Goal: Task Accomplishment & Management: Manage account settings

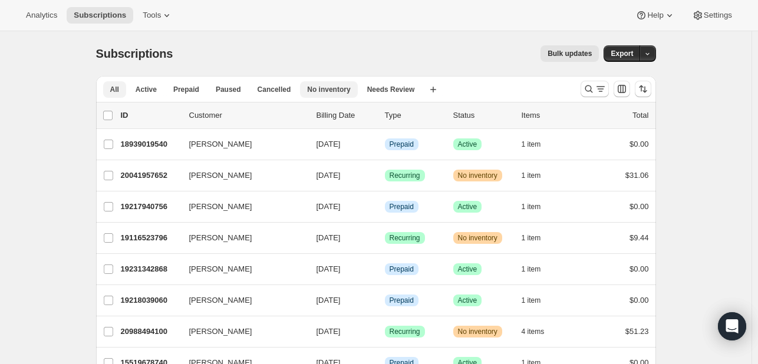
click at [345, 88] on button "No inventory" at bounding box center [328, 89] width 57 height 17
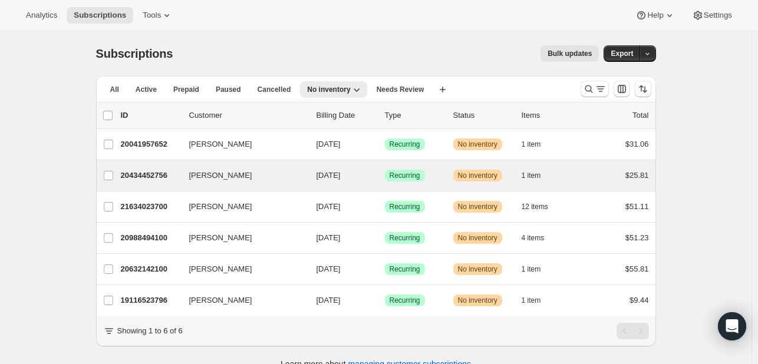
scroll to position [31, 0]
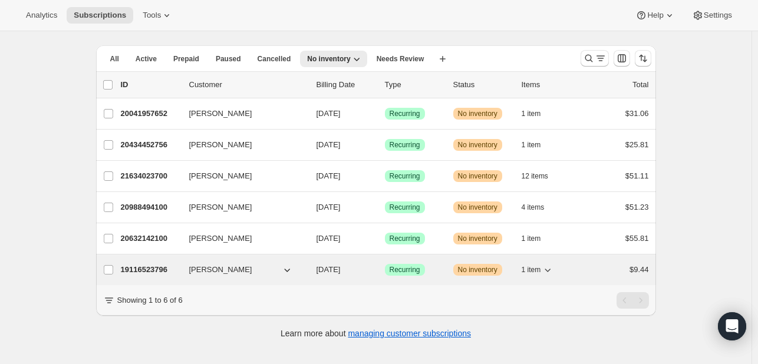
click at [439, 268] on div "Success Recurring" at bounding box center [414, 270] width 59 height 12
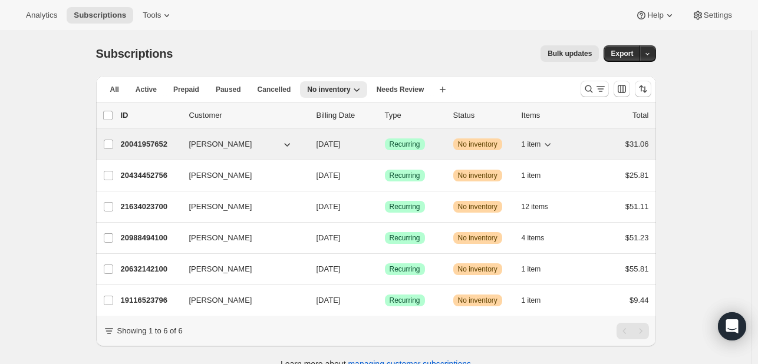
click at [530, 143] on span "1 item" at bounding box center [531, 144] width 19 height 9
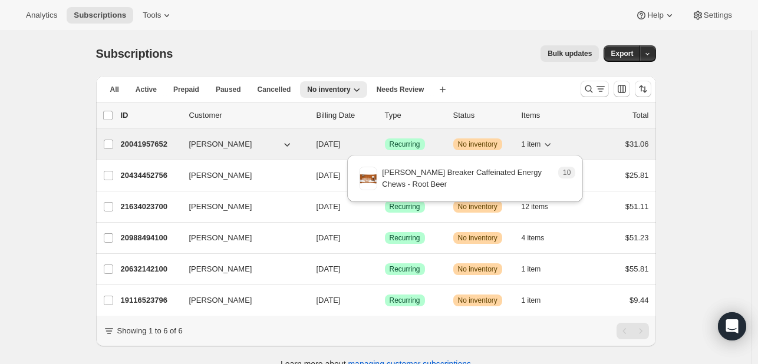
click at [530, 143] on span "1 item" at bounding box center [531, 144] width 19 height 9
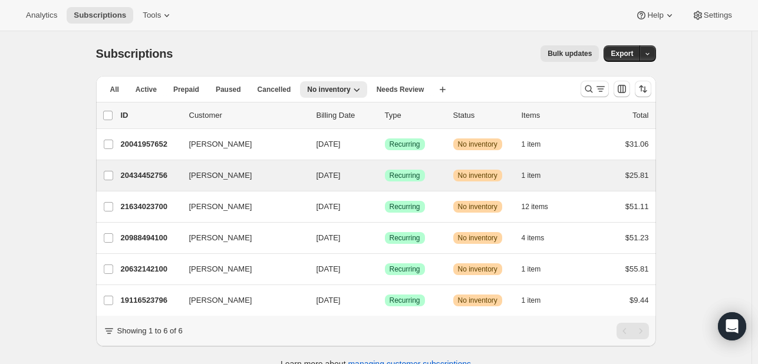
click at [547, 184] on div "Fred Bryant 20434452756 Fred Bryant 08/27/2025 Success Recurring Warning No inv…" at bounding box center [376, 175] width 560 height 31
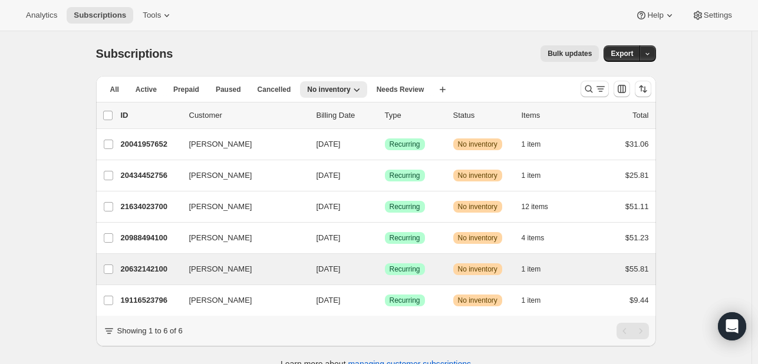
click at [457, 281] on div "Michael McMahon 20632142100 Michael McMahon 08/27/2025 Success Recurring Warnin…" at bounding box center [376, 269] width 560 height 31
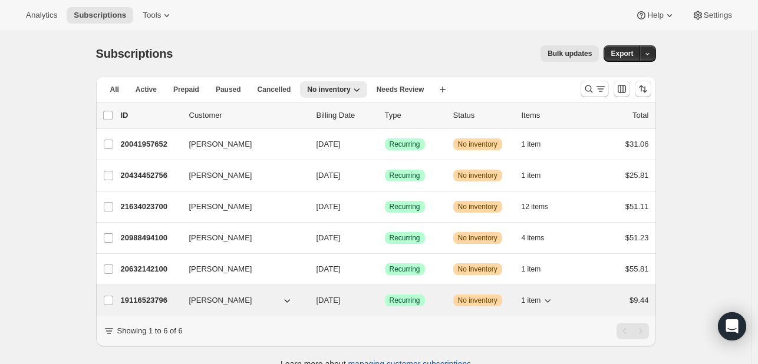
click at [441, 295] on div "Success Recurring" at bounding box center [414, 301] width 59 height 12
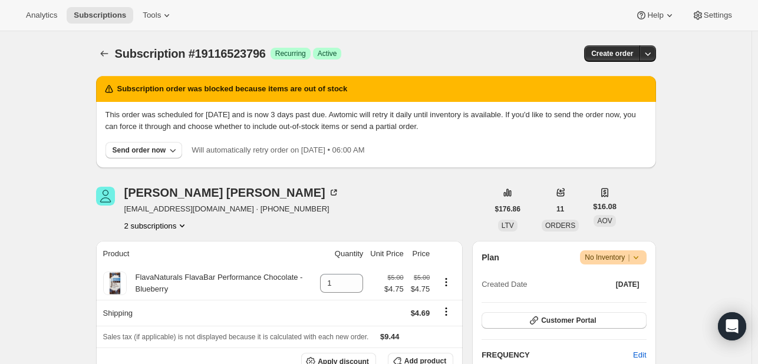
click at [162, 229] on button "2 subscriptions" at bounding box center [156, 226] width 64 height 12
click at [177, 251] on span "19116491028" at bounding box center [159, 248] width 82 height 12
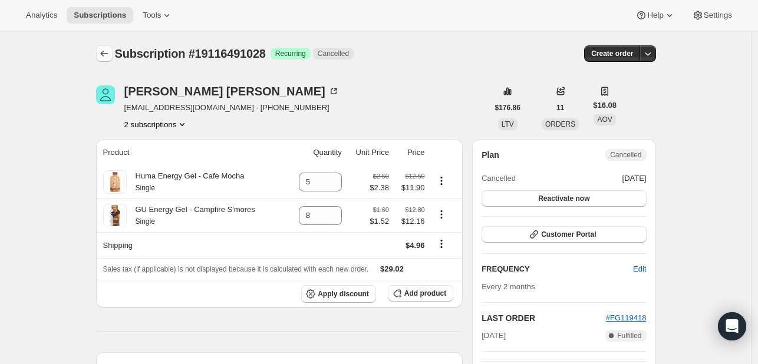
click at [104, 47] on button "Subscriptions" at bounding box center [104, 53] width 17 height 17
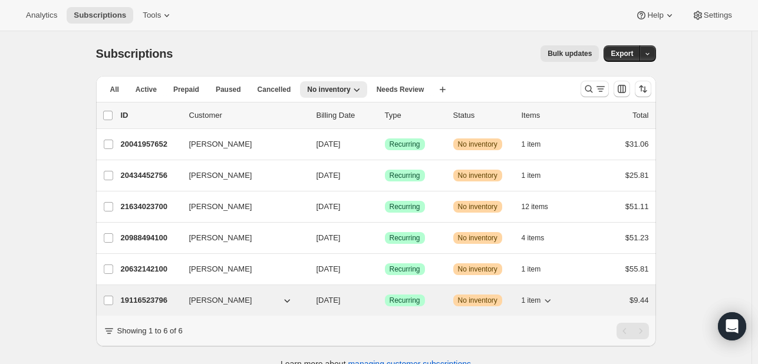
click at [451, 304] on div "19116523796 Maria Paulson 08/27/2025 Success Recurring Warning No inventory 1 i…" at bounding box center [385, 300] width 528 height 17
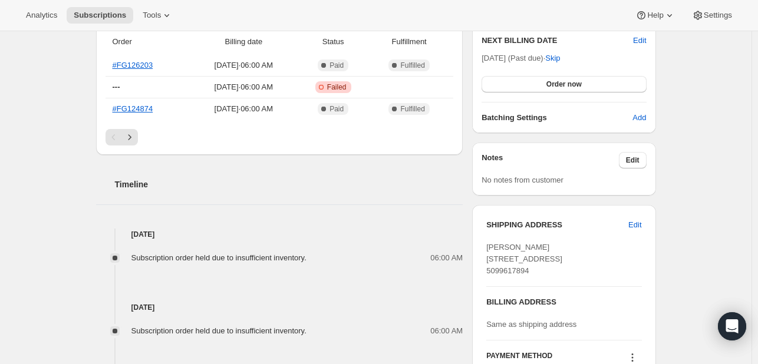
scroll to position [415, 0]
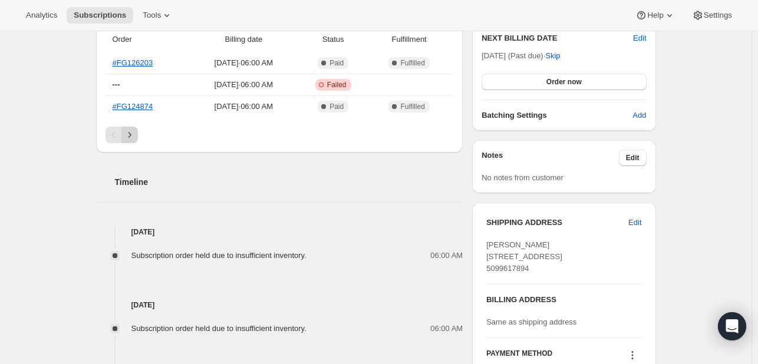
click at [131, 134] on icon "Next" at bounding box center [129, 134] width 3 height 5
click at [136, 132] on icon "Next" at bounding box center [130, 135] width 12 height 12
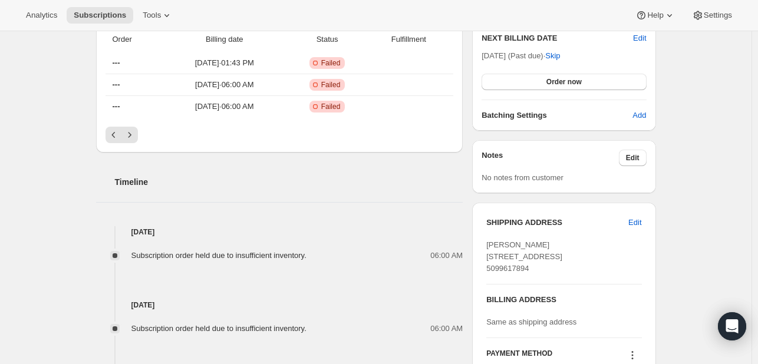
click at [137, 124] on div "Order Billing date Status Fulfillment --- Apr 20, 2025 · 01:43 PM Critical Inco…" at bounding box center [279, 77] width 348 height 100
click at [136, 129] on icon "Next" at bounding box center [130, 135] width 12 height 12
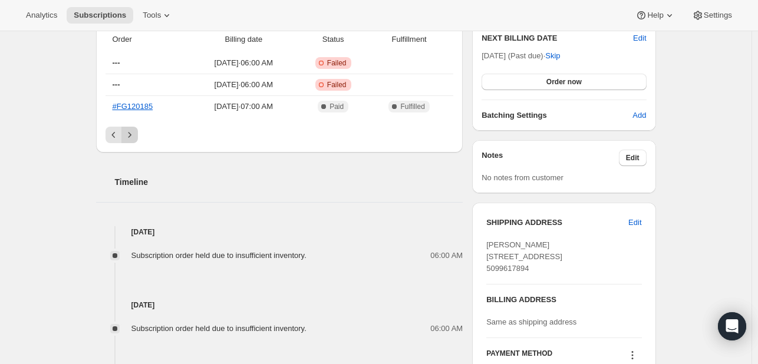
click at [136, 130] on icon "Next" at bounding box center [130, 135] width 12 height 12
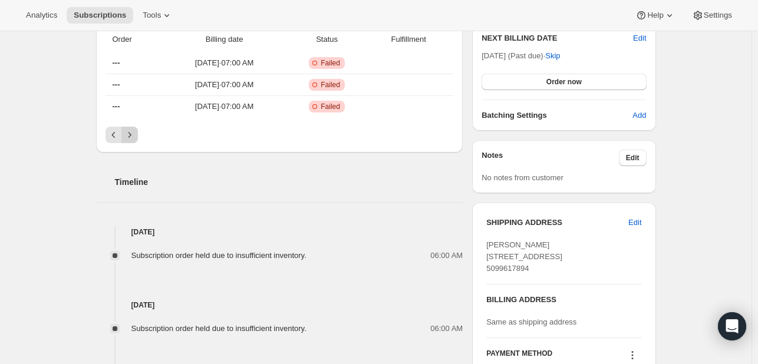
click at [136, 132] on icon "Next" at bounding box center [130, 135] width 12 height 12
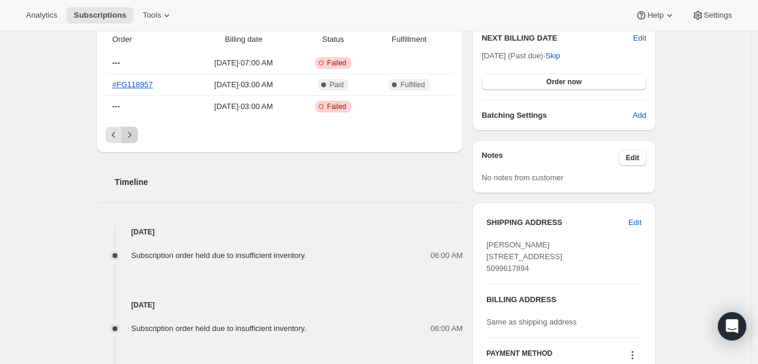
click at [136, 134] on icon "Next" at bounding box center [130, 135] width 12 height 12
click at [136, 136] on icon "Next" at bounding box center [130, 135] width 12 height 12
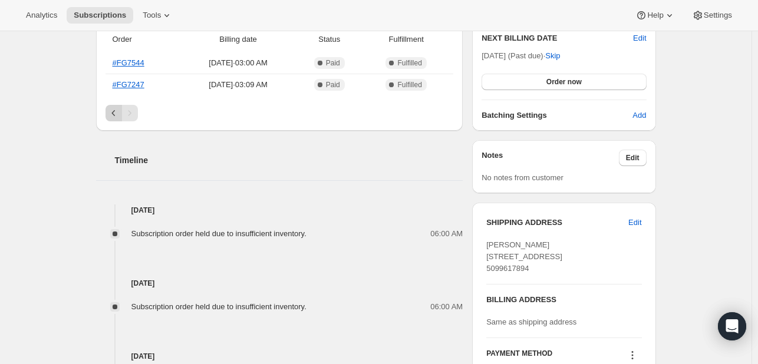
click at [114, 115] on icon "Previous" at bounding box center [114, 113] width 12 height 12
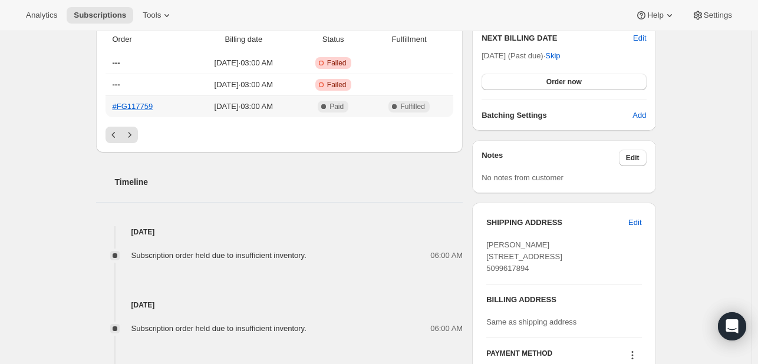
click at [113, 107] on th "#FG117759" at bounding box center [147, 106] width 84 height 22
click at [117, 127] on button "Previous" at bounding box center [113, 135] width 17 height 17
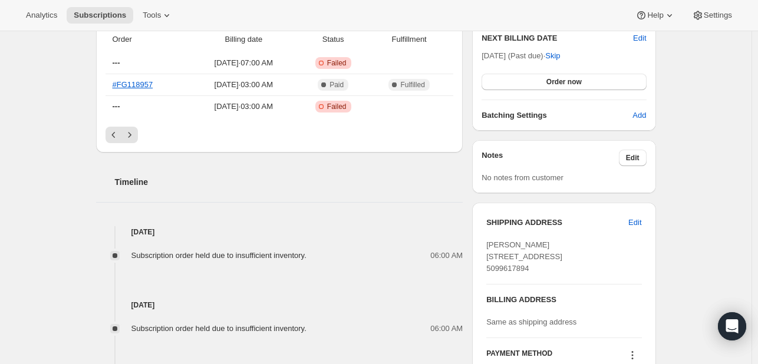
click at [117, 127] on button "Previous" at bounding box center [113, 135] width 17 height 17
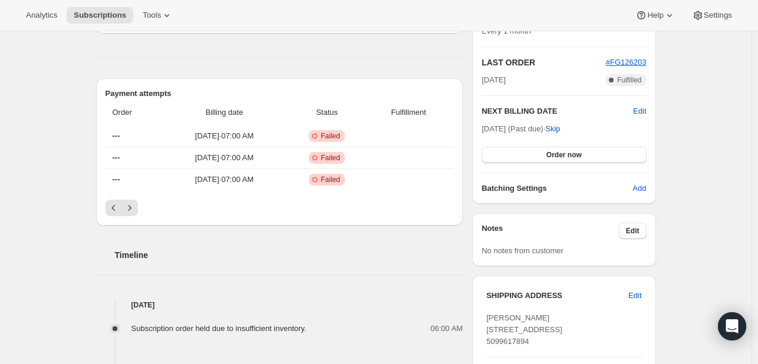
scroll to position [341, 0]
click at [116, 212] on icon "Previous" at bounding box center [114, 209] width 12 height 12
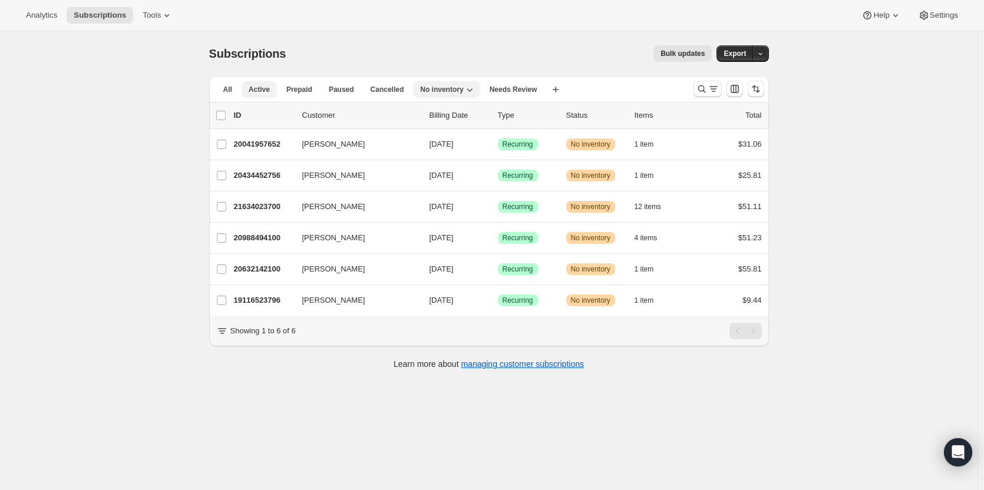
click at [266, 88] on span "Active" at bounding box center [259, 89] width 21 height 9
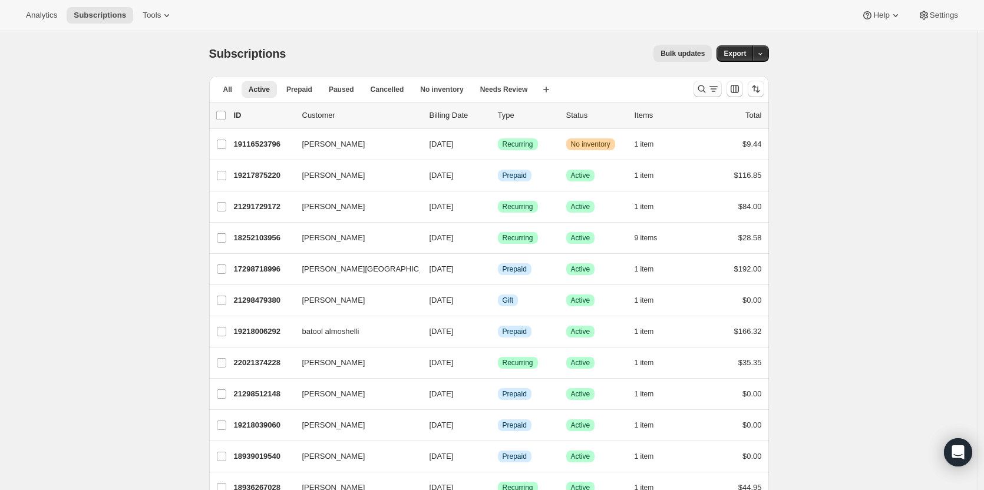
click at [713, 93] on icon "Search and filter results" at bounding box center [714, 89] width 12 height 12
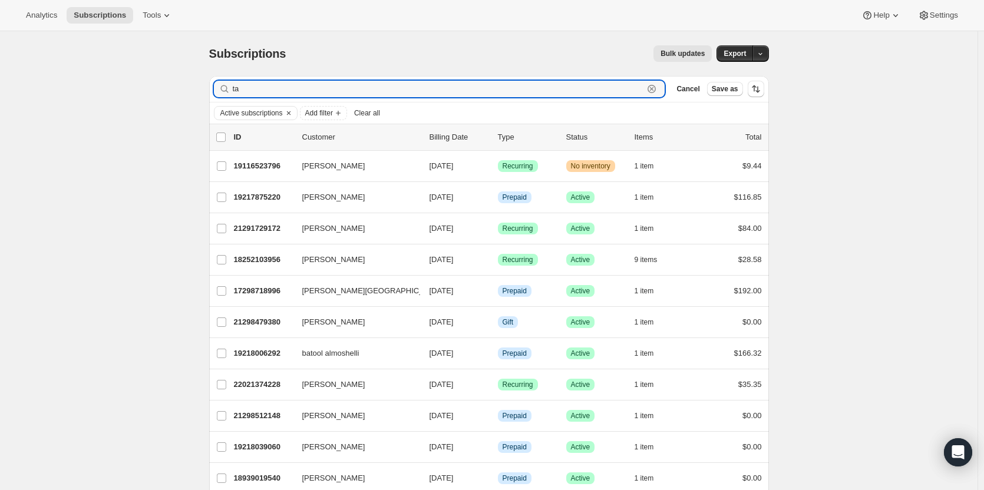
type input "t"
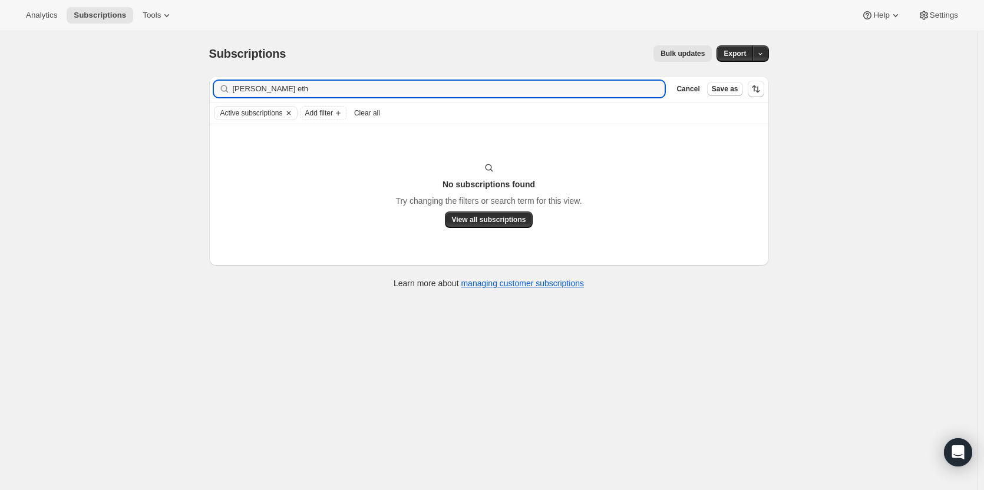
click at [290, 113] on icon "Clear" at bounding box center [288, 113] width 4 height 4
click at [276, 95] on input "[PERSON_NAME] eth" at bounding box center [438, 89] width 411 height 17
type input "sander eth"
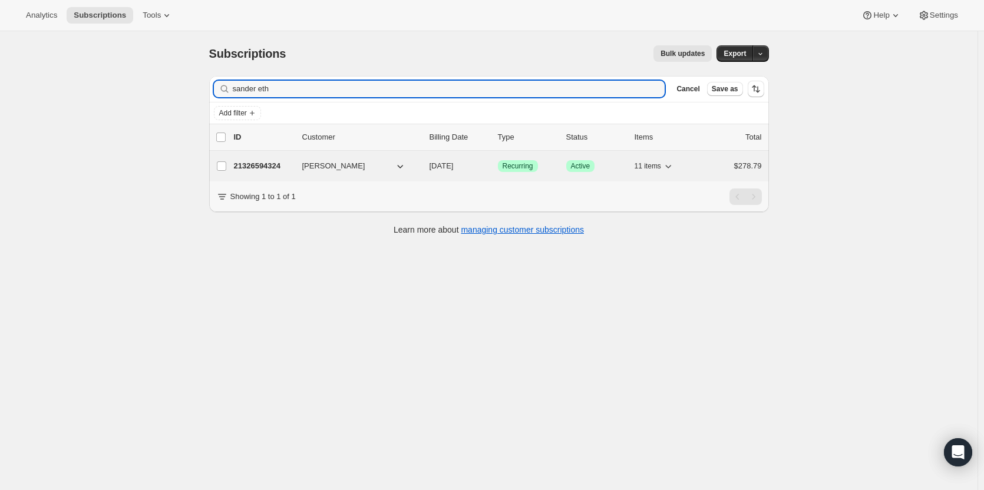
click at [553, 167] on div "Success Recurring" at bounding box center [527, 166] width 59 height 12
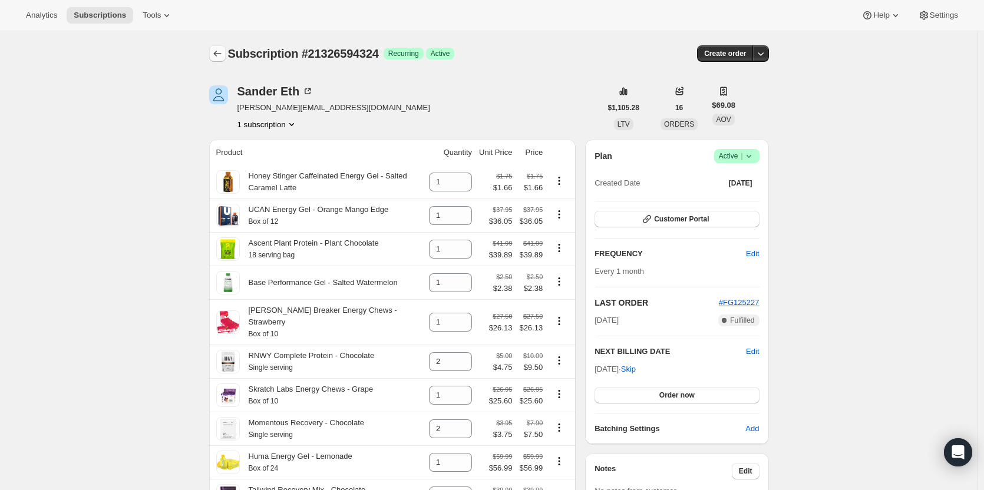
click at [222, 53] on icon "Subscriptions" at bounding box center [218, 54] width 12 height 12
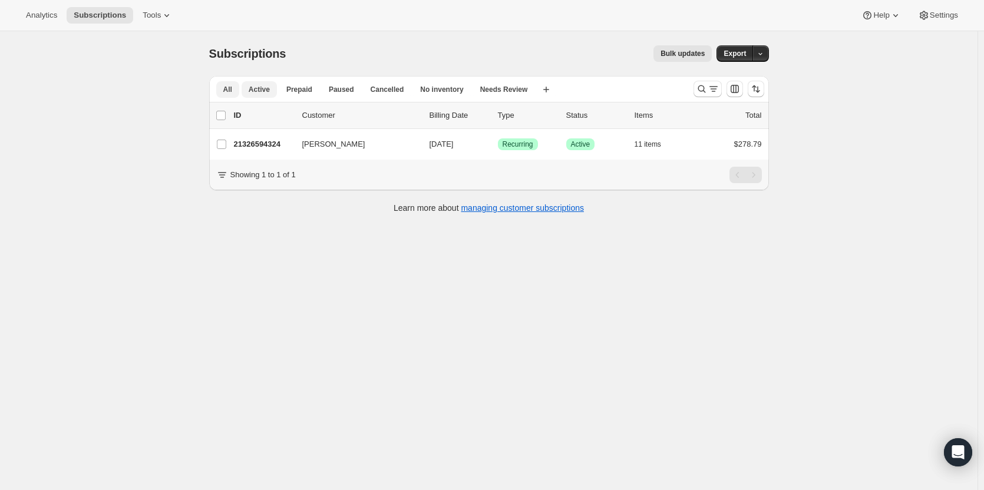
click at [232, 93] on span "All" at bounding box center [227, 89] width 9 height 9
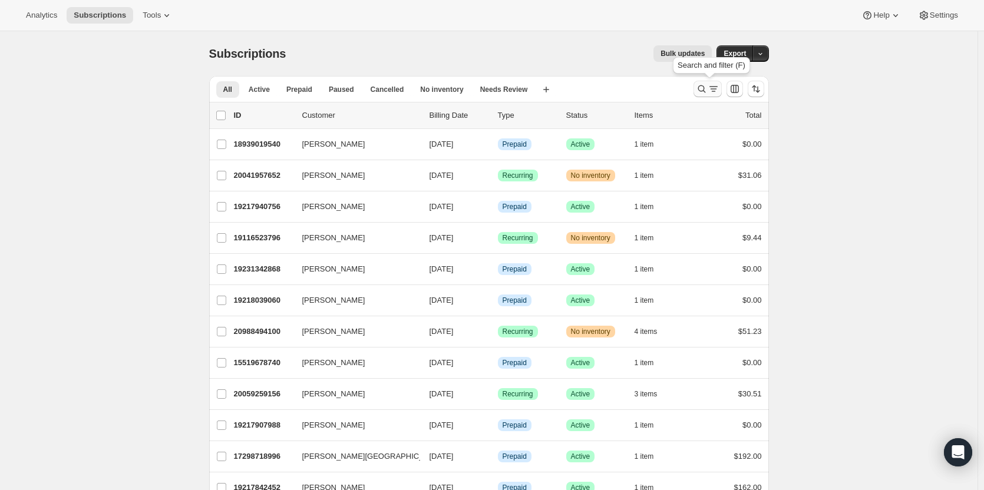
click at [702, 89] on icon "Search and filter results" at bounding box center [702, 89] width 12 height 12
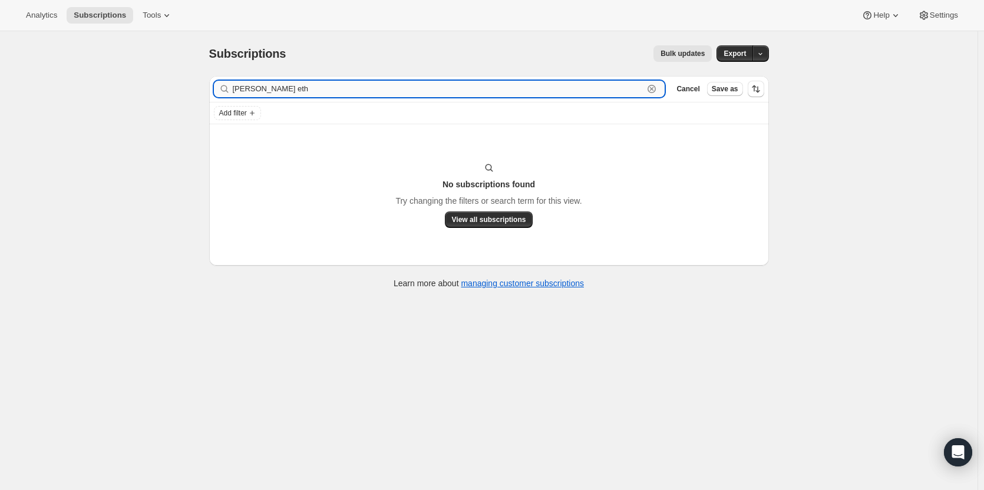
click at [364, 88] on input "[PERSON_NAME] eth" at bounding box center [438, 89] width 411 height 17
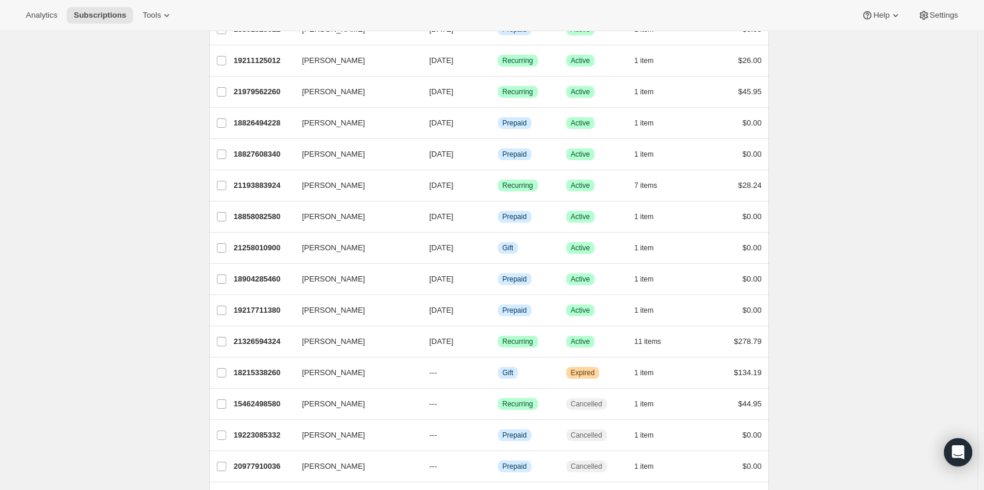
scroll to position [1297, 0]
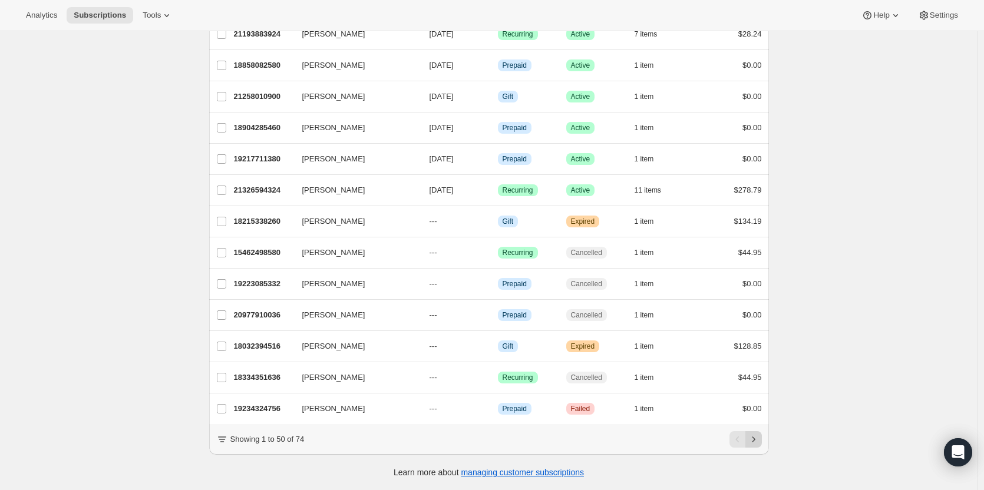
click at [758, 441] on icon "Next" at bounding box center [754, 440] width 12 height 12
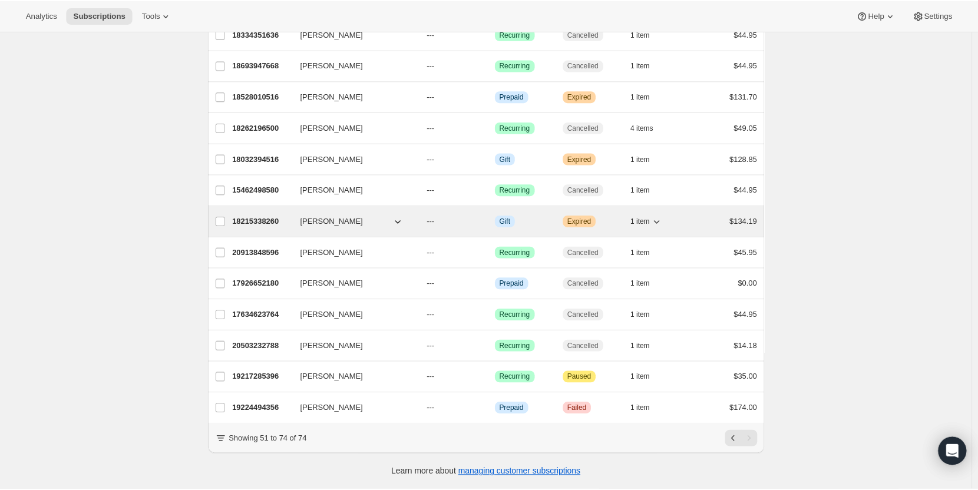
scroll to position [0, 0]
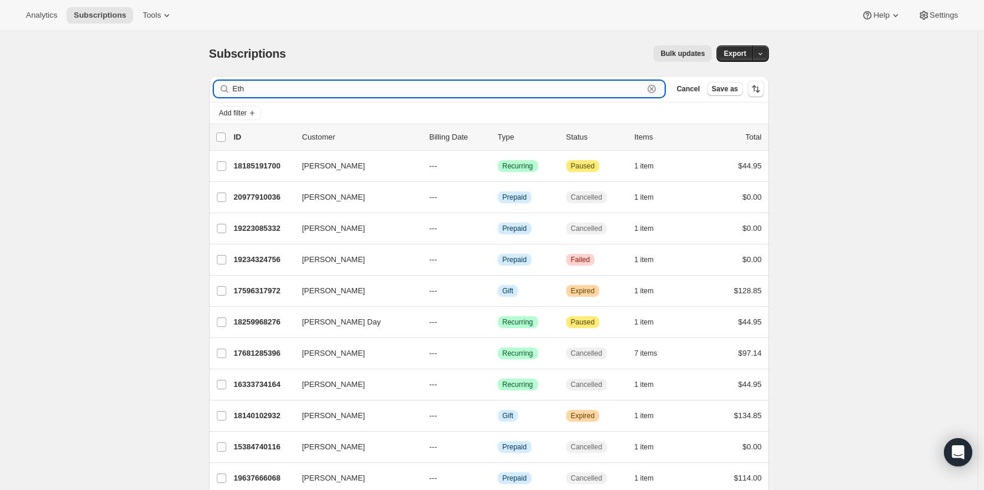
click at [279, 83] on input "Eth" at bounding box center [438, 89] width 411 height 17
click at [279, 83] on input "S" at bounding box center [438, 89] width 411 height 17
type input "[PERSON_NAME]"
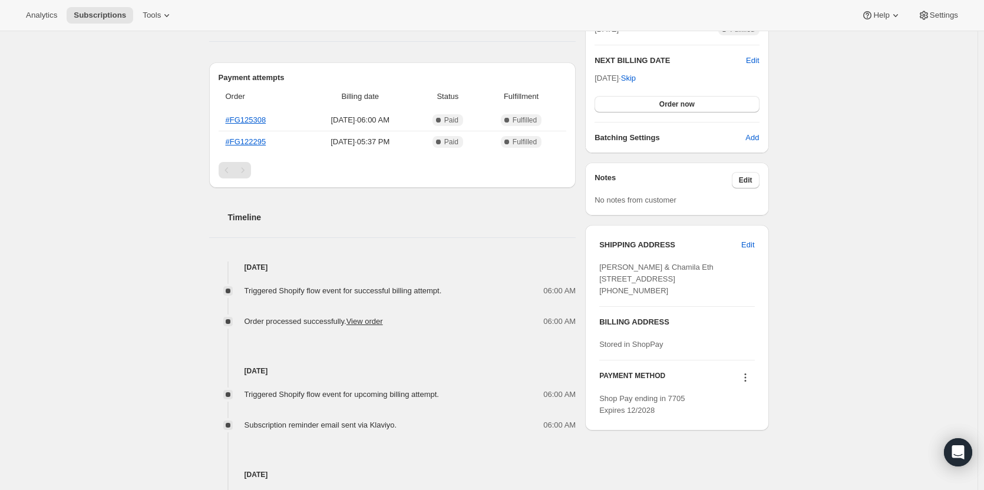
scroll to position [292, 0]
click at [750, 242] on span "Edit" at bounding box center [747, 245] width 13 height 12
select select "United States"
select select "CA"
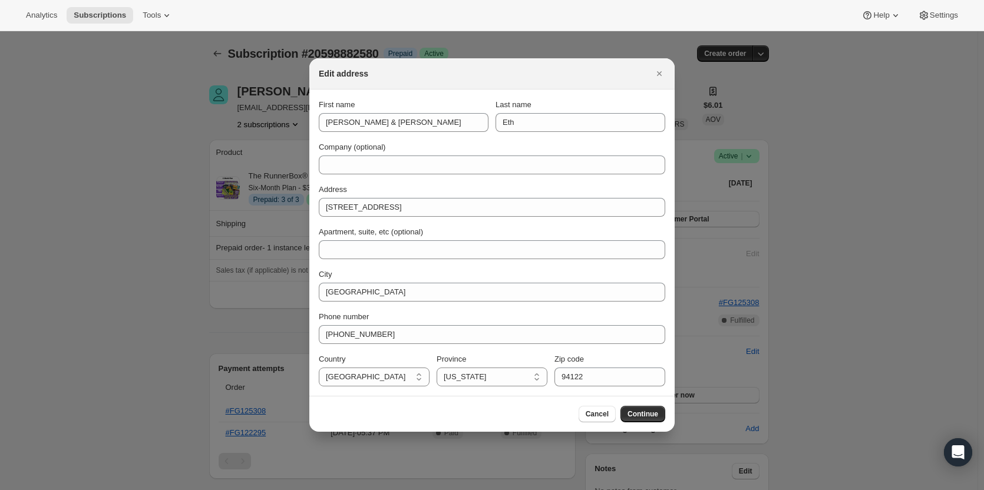
scroll to position [0, 0]
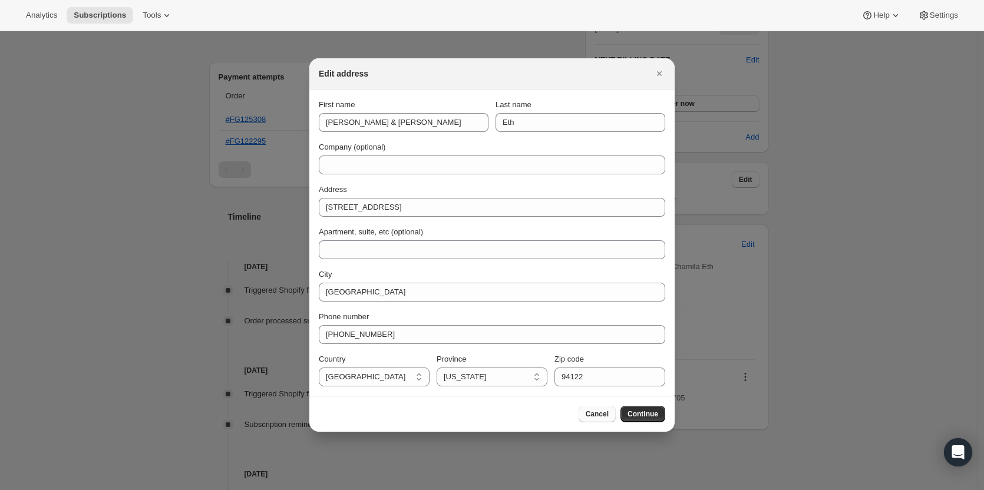
click at [609, 414] on span "Cancel" at bounding box center [597, 414] width 23 height 9
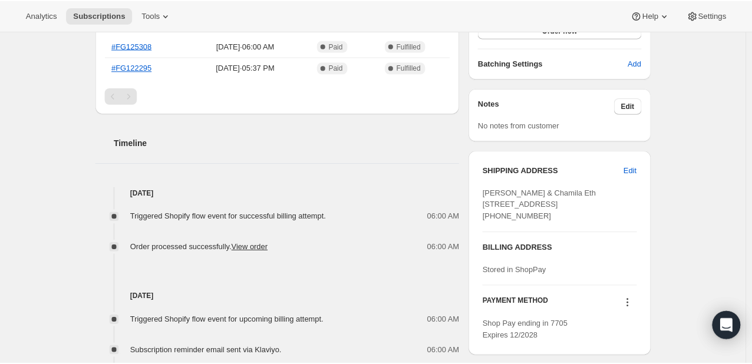
scroll to position [367, 0]
